Goal: Use online tool/utility: Utilize a website feature to perform a specific function

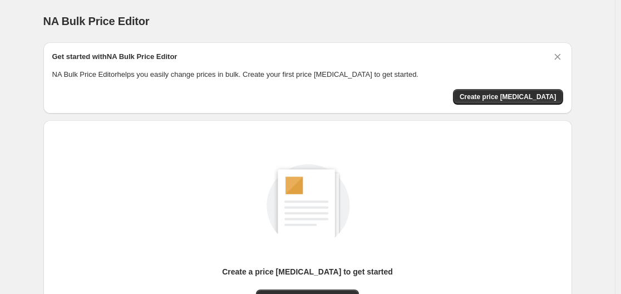
scroll to position [123, 0]
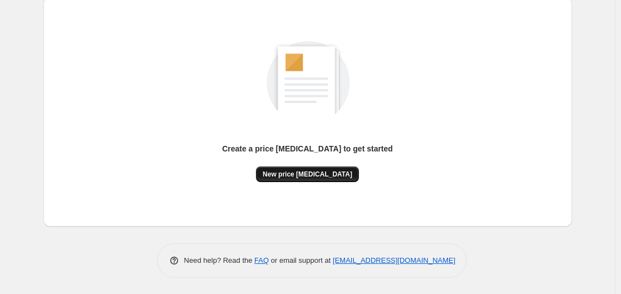
click at [319, 167] on button "New price [MEDICAL_DATA]" at bounding box center [307, 175] width 103 height 16
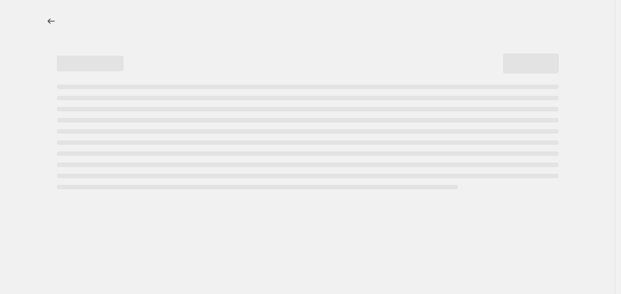
select select "percentage"
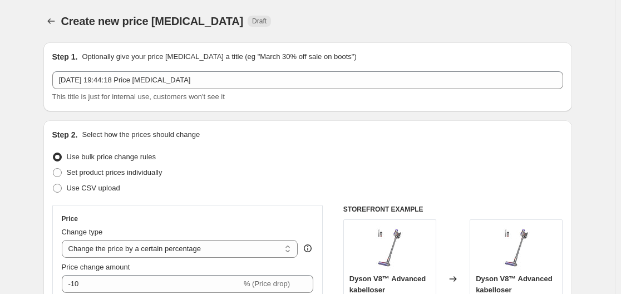
scroll to position [101, 0]
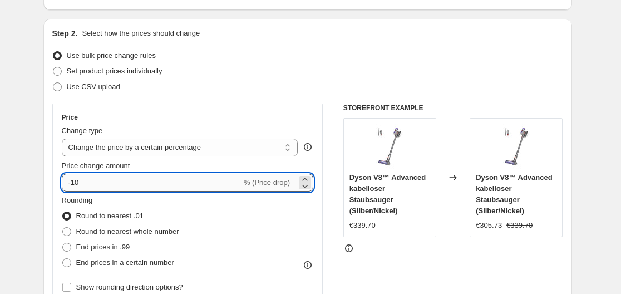
click at [194, 187] on input "-10" at bounding box center [152, 183] width 180 height 18
type input "-1"
type input "-35"
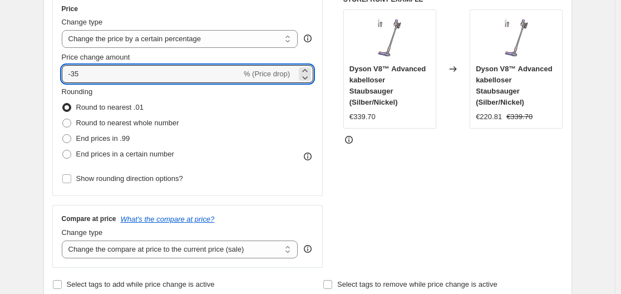
scroll to position [257, 0]
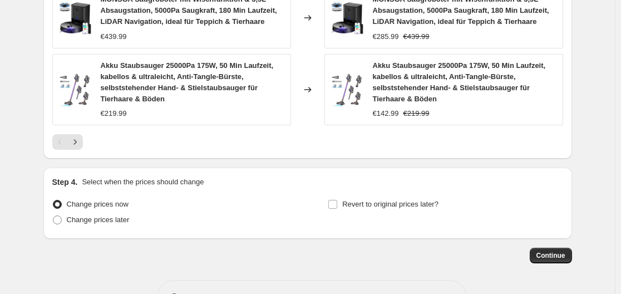
scroll to position [893, 0]
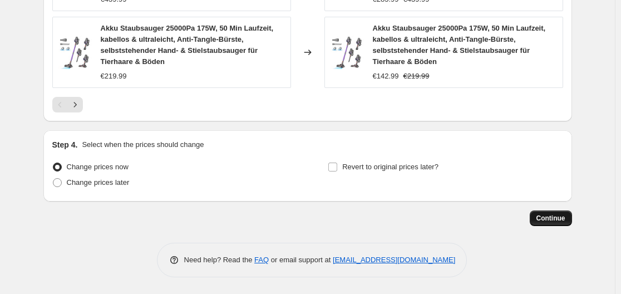
click at [543, 216] on span "Continue" at bounding box center [551, 218] width 29 height 9
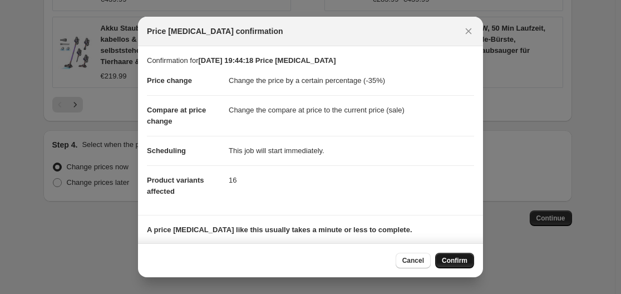
click at [461, 264] on span "Confirm" at bounding box center [455, 260] width 26 height 9
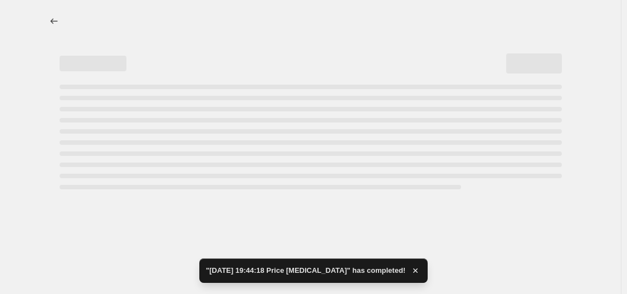
select select "percentage"
